Goal: Information Seeking & Learning: Learn about a topic

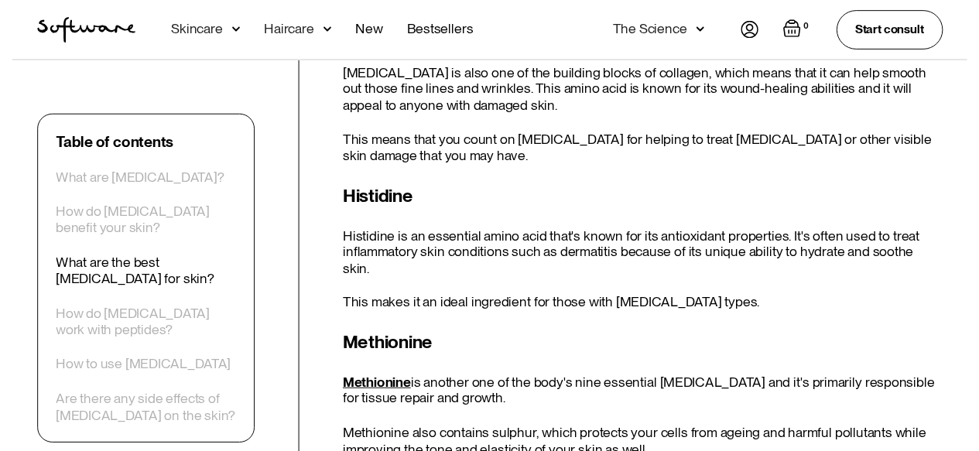
scroll to position [1827, 0]
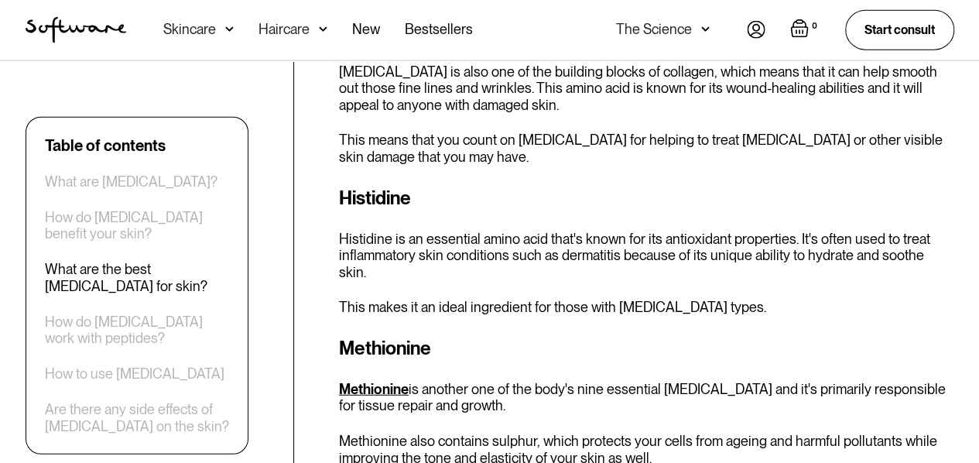
click at [226, 29] on img at bounding box center [229, 29] width 9 height 15
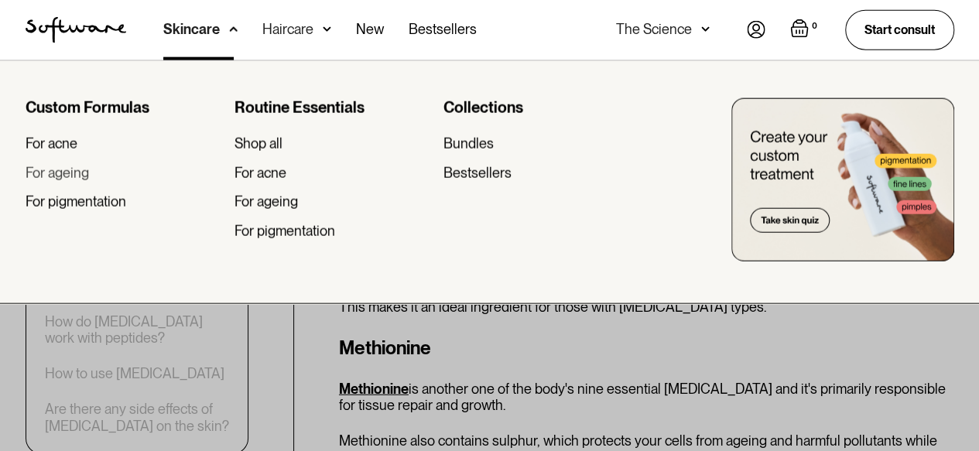
click at [59, 169] on div "For ageing" at bounding box center [57, 173] width 63 height 17
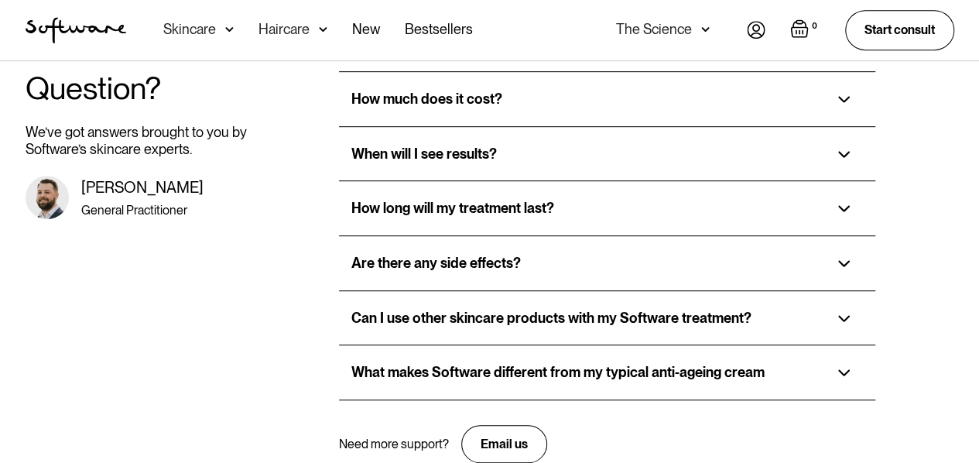
scroll to position [3313, 0]
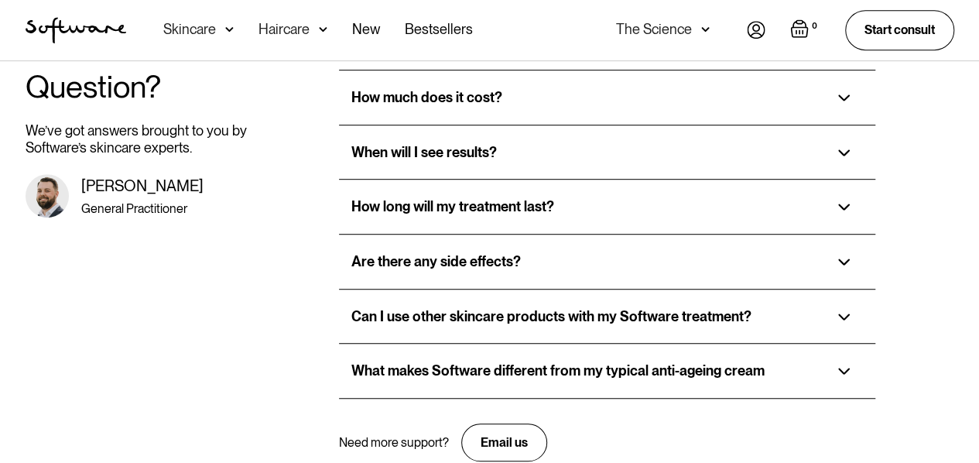
click at [835, 344] on div "What makes Software different from my typical anti-ageing cream" at bounding box center [607, 371] width 536 height 54
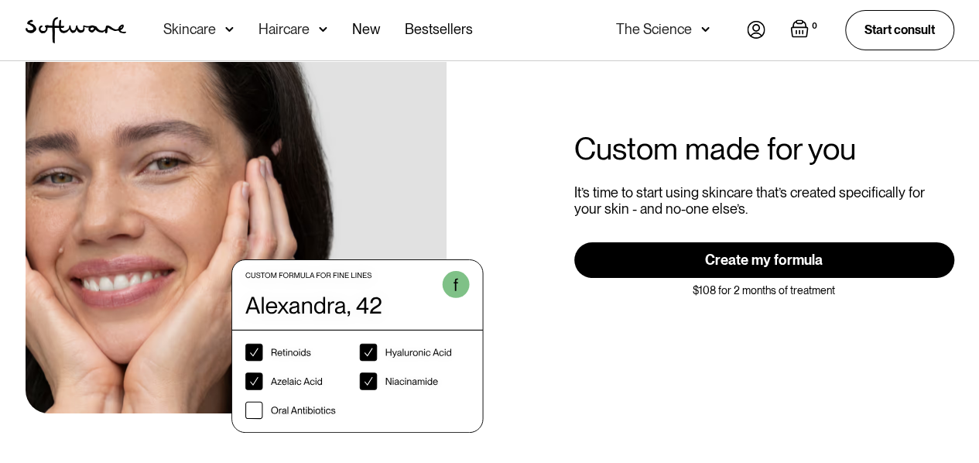
scroll to position [2848, 0]
